Goal: Task Accomplishment & Management: Manage account settings

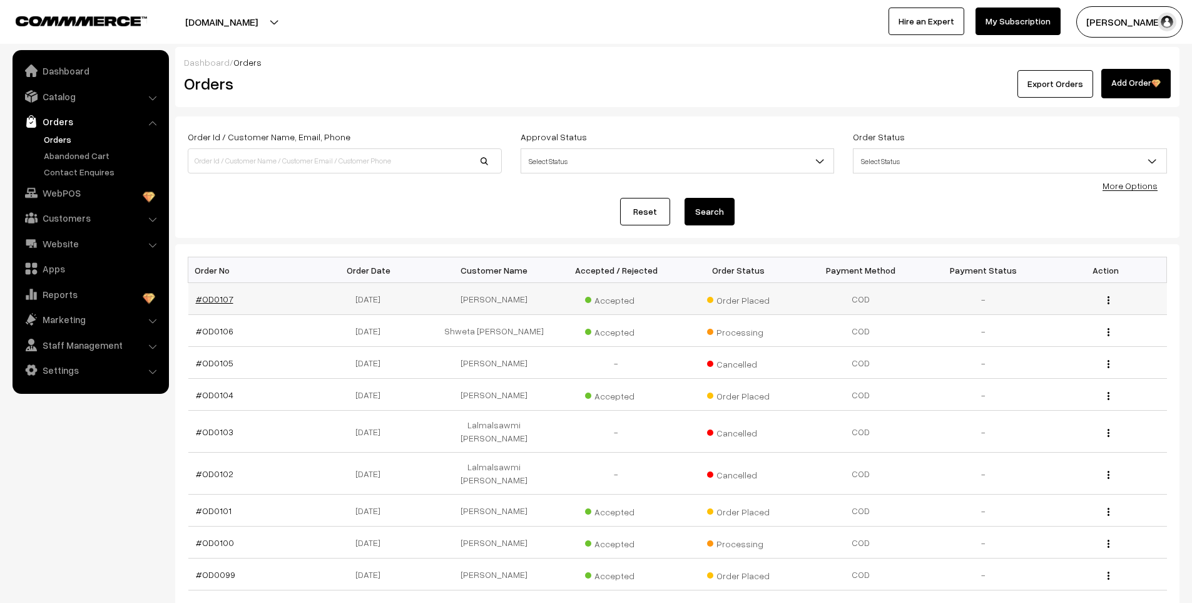
click at [220, 300] on link "#OD0107" at bounding box center [215, 299] width 38 height 11
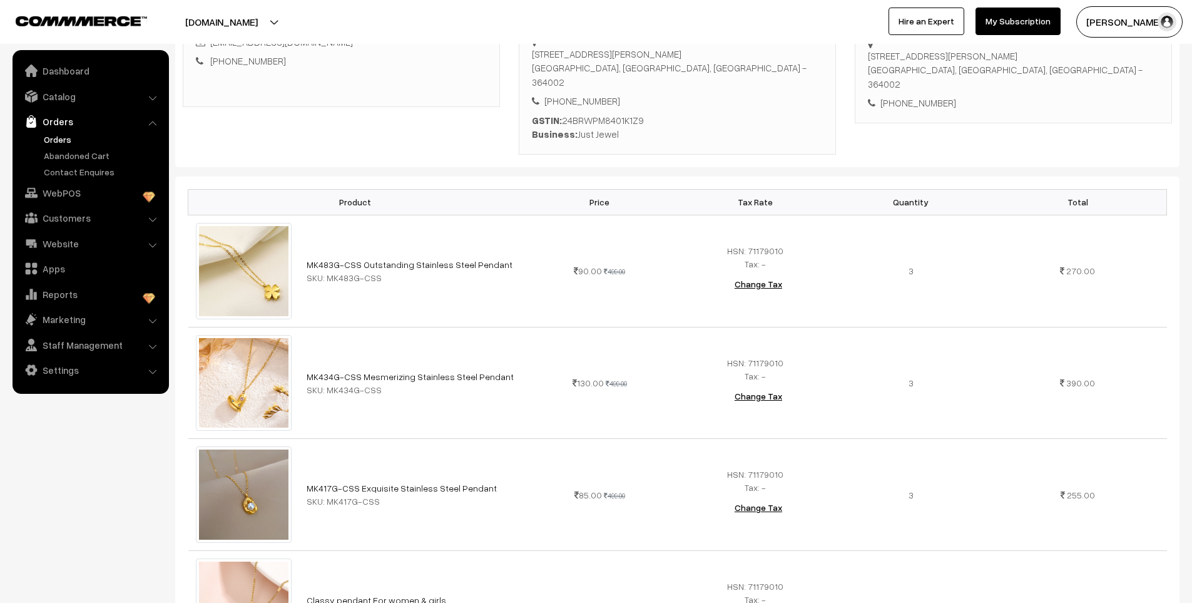
scroll to position [63, 0]
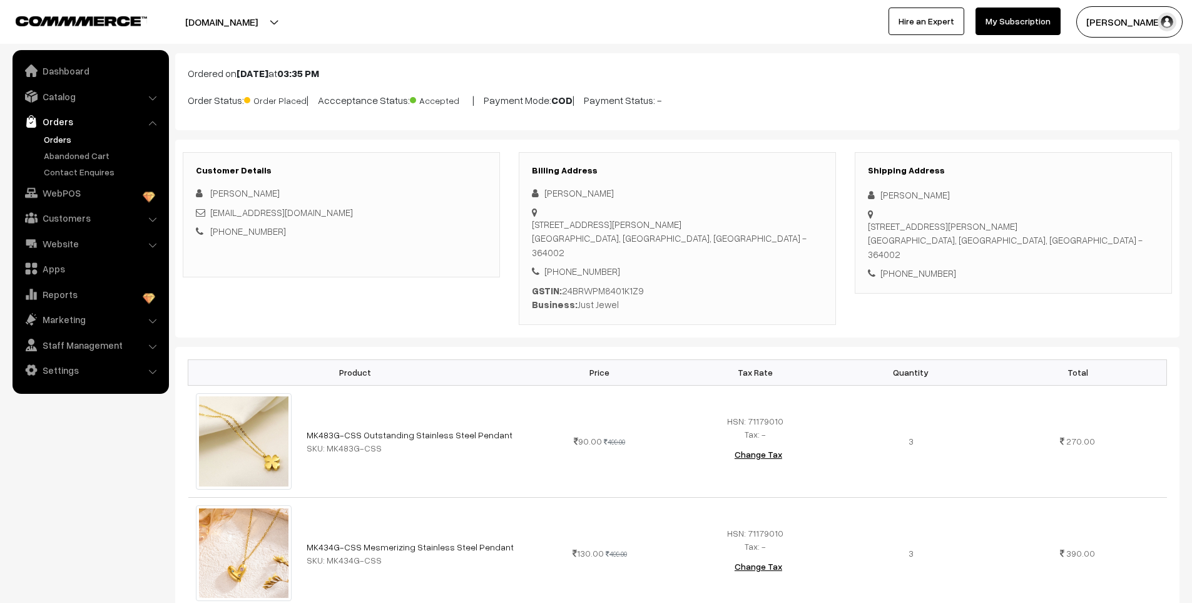
drag, startPoint x: 674, startPoint y: 120, endPoint x: 534, endPoint y: 123, distance: 139.6
click at [674, 120] on div "Ordered on Aug 21, 2025 at 03:35 PM Order Status: Order Placed | Accceptance St…" at bounding box center [677, 91] width 1005 height 77
click at [74, 73] on link "Dashboard" at bounding box center [90, 70] width 149 height 23
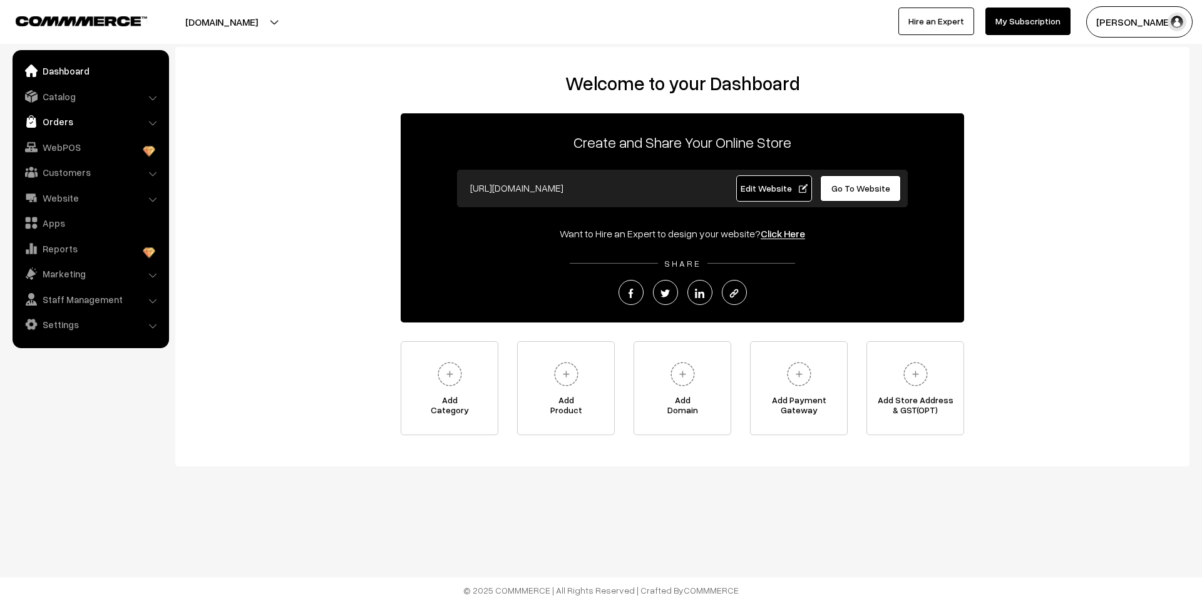
click at [77, 121] on link "Orders" at bounding box center [90, 121] width 149 height 23
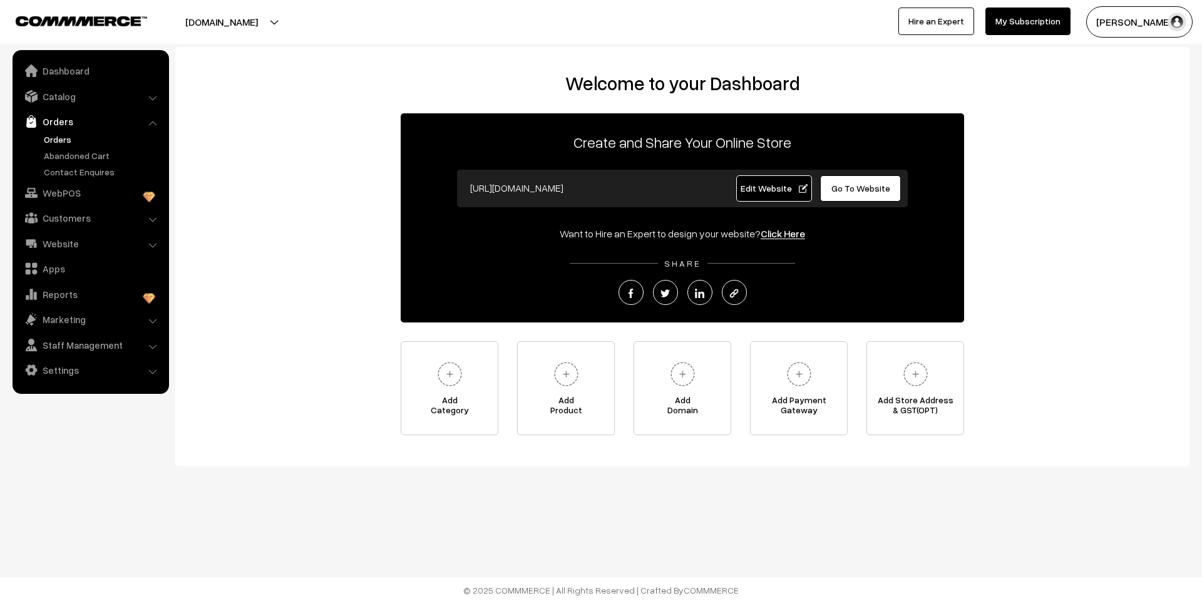
click at [68, 135] on link "Orders" at bounding box center [103, 139] width 124 height 13
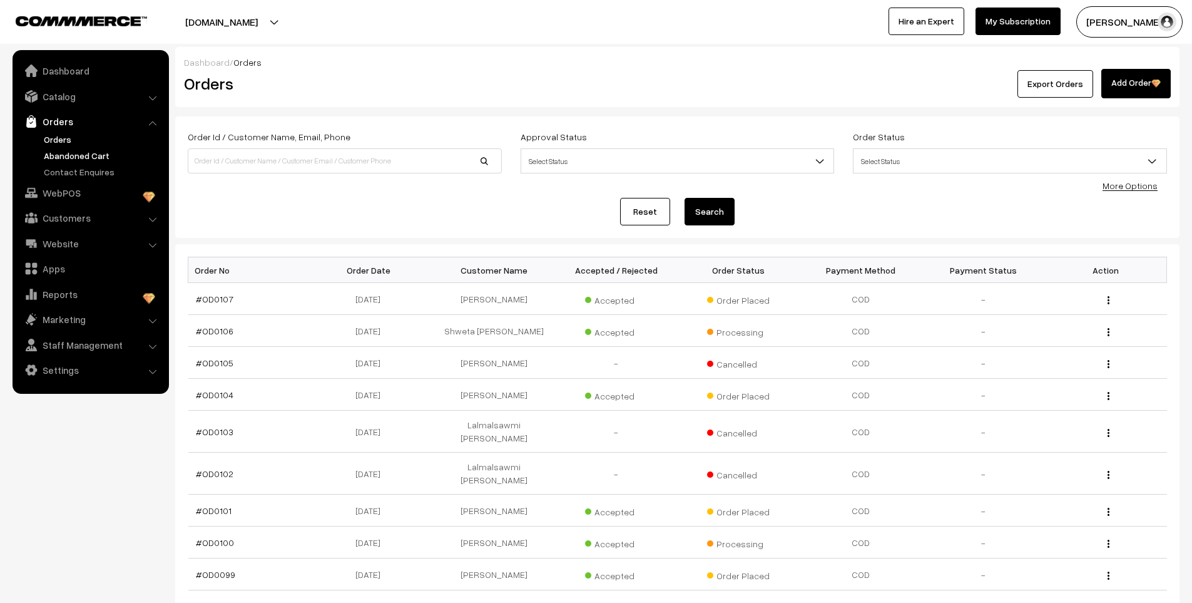
click at [64, 151] on link "Abandoned Cart" at bounding box center [103, 155] width 124 height 13
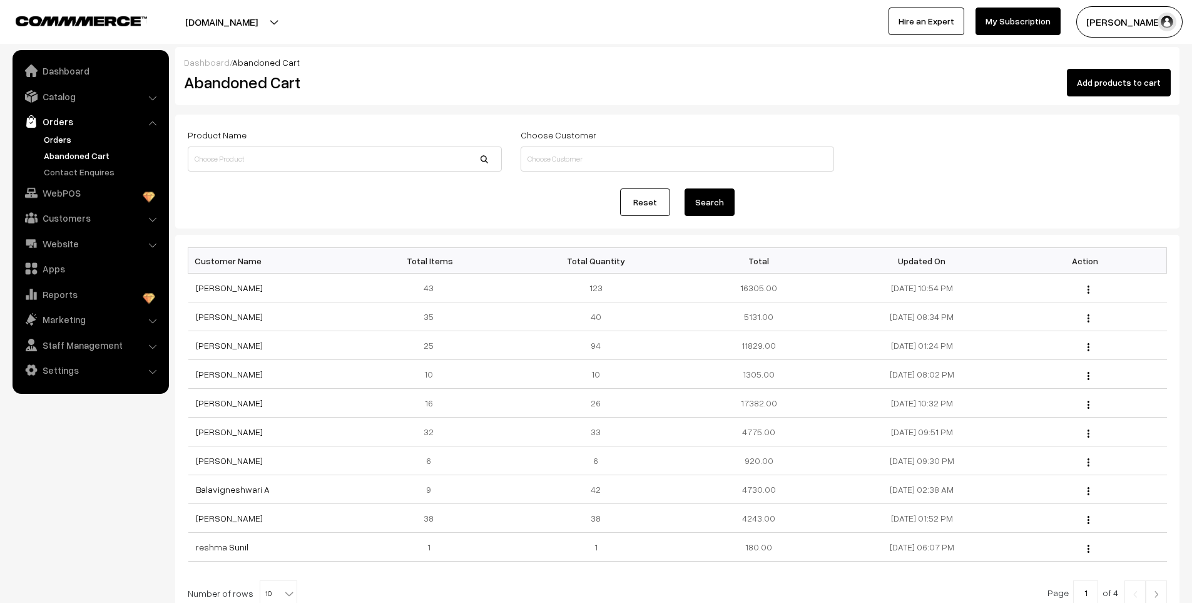
click at [68, 134] on link "Orders" at bounding box center [103, 139] width 124 height 13
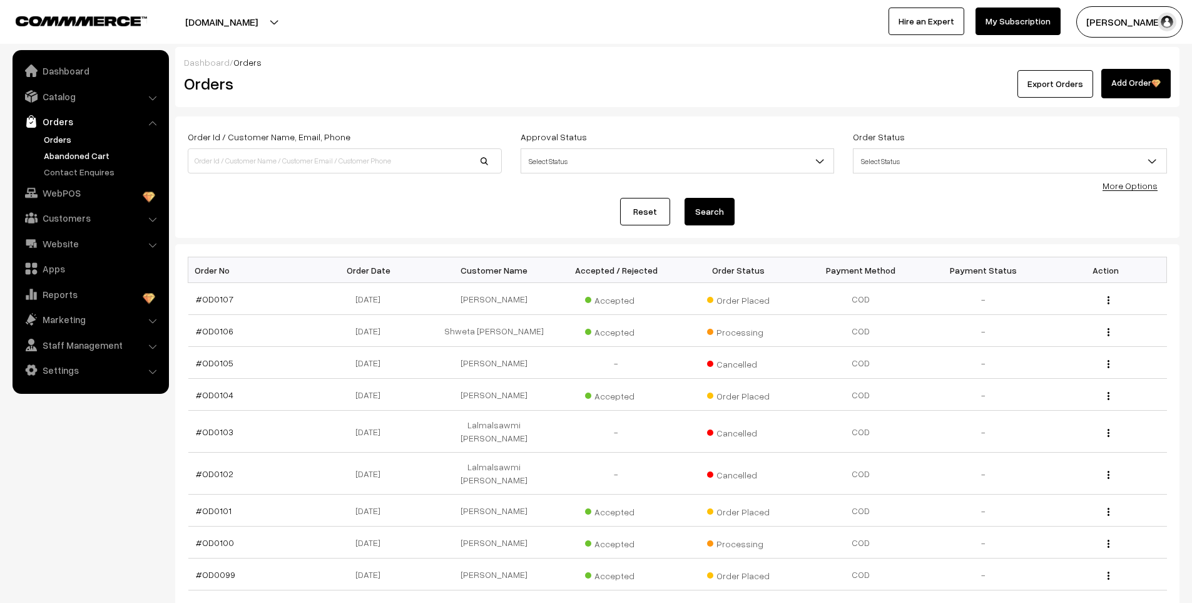
click at [91, 153] on link "Abandoned Cart" at bounding box center [103, 155] width 124 height 13
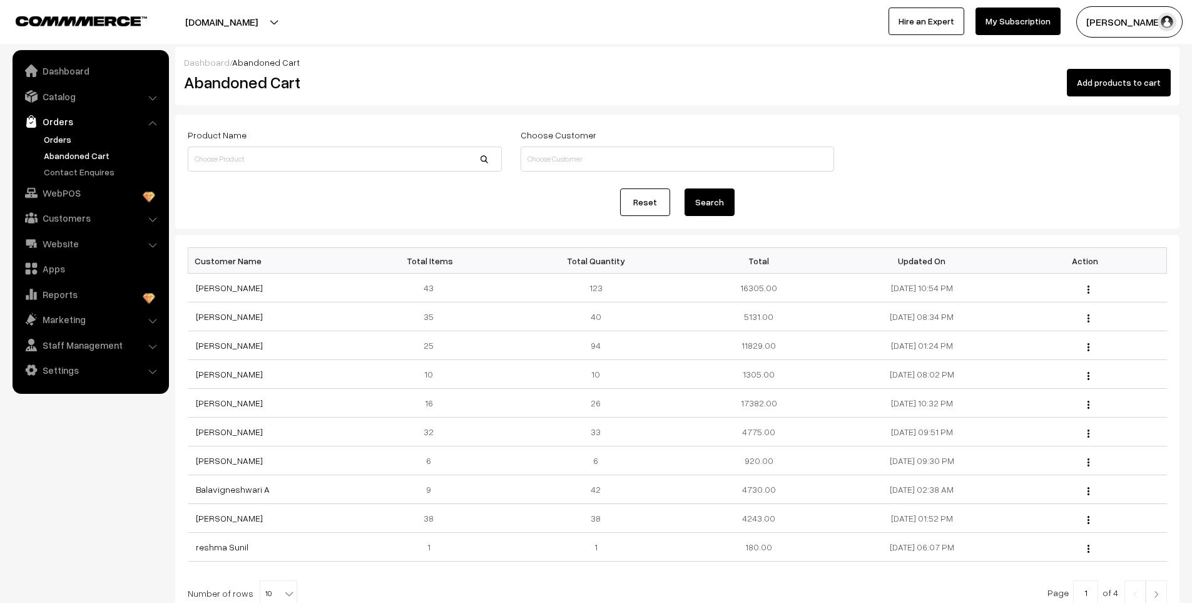
click at [70, 140] on link "Orders" at bounding box center [103, 139] width 124 height 13
